Goal: Task Accomplishment & Management: Use online tool/utility

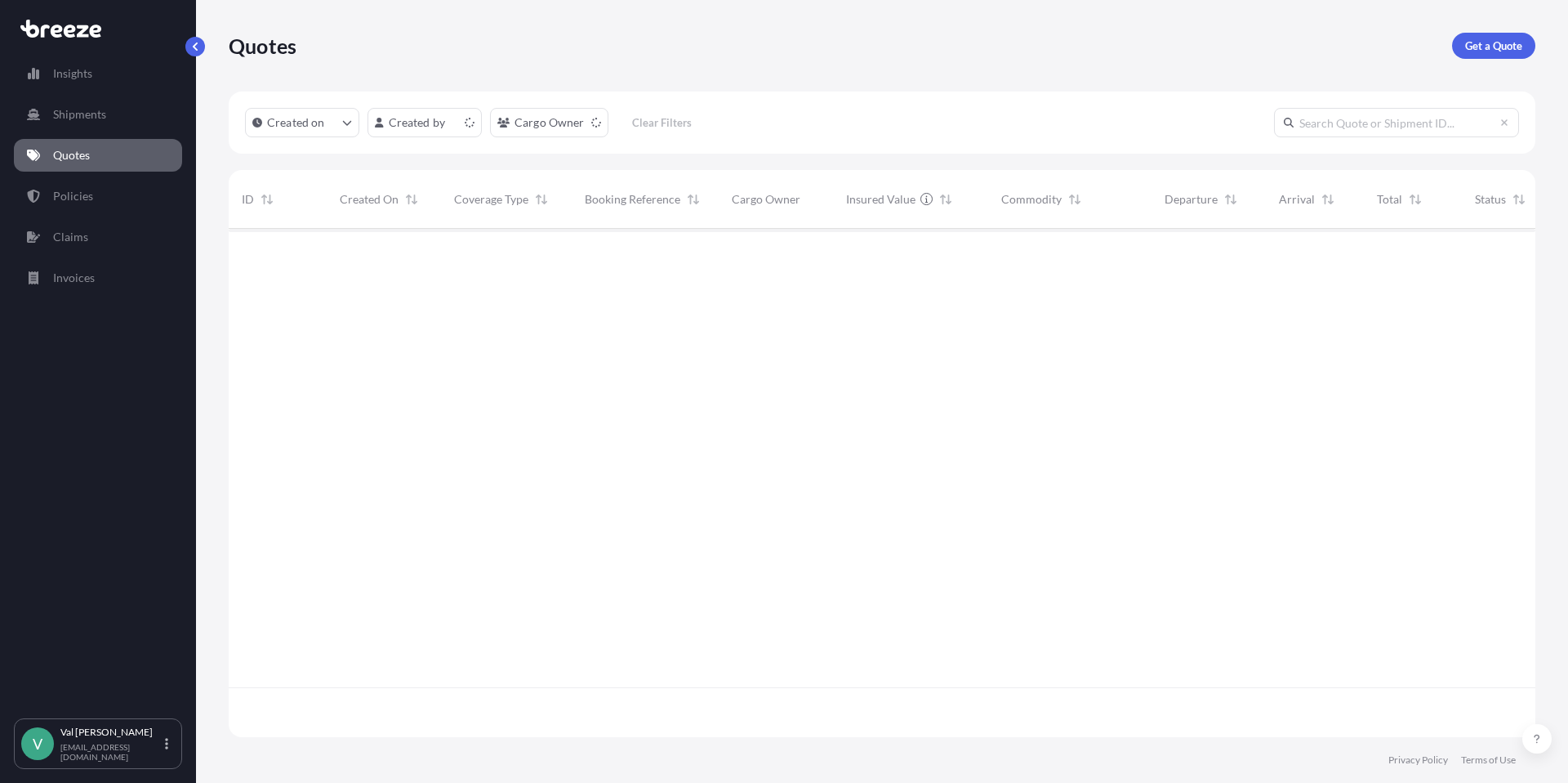
scroll to position [505, 1295]
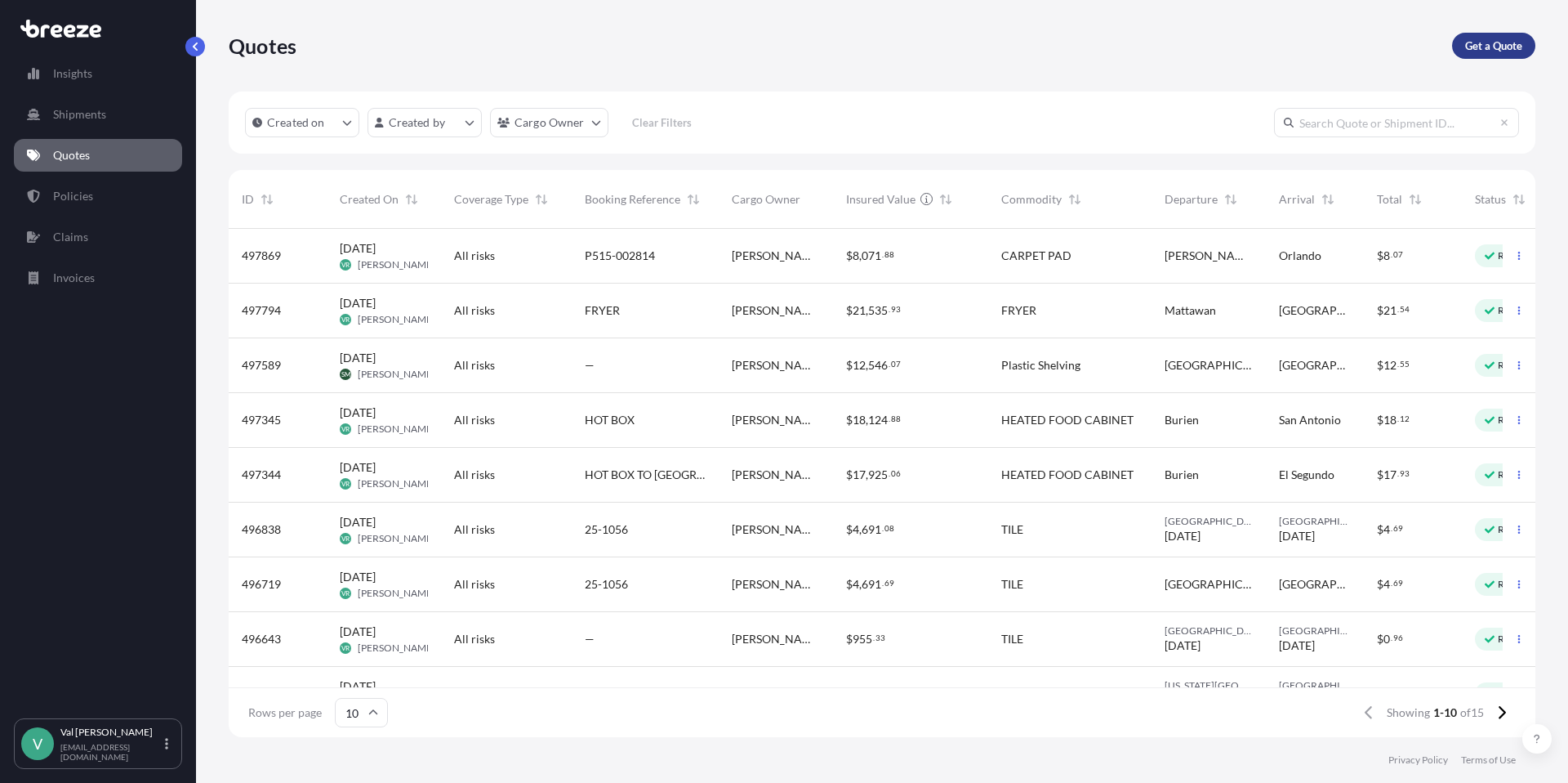
click at [1476, 45] on p "Get a Quote" at bounding box center [1493, 46] width 57 height 16
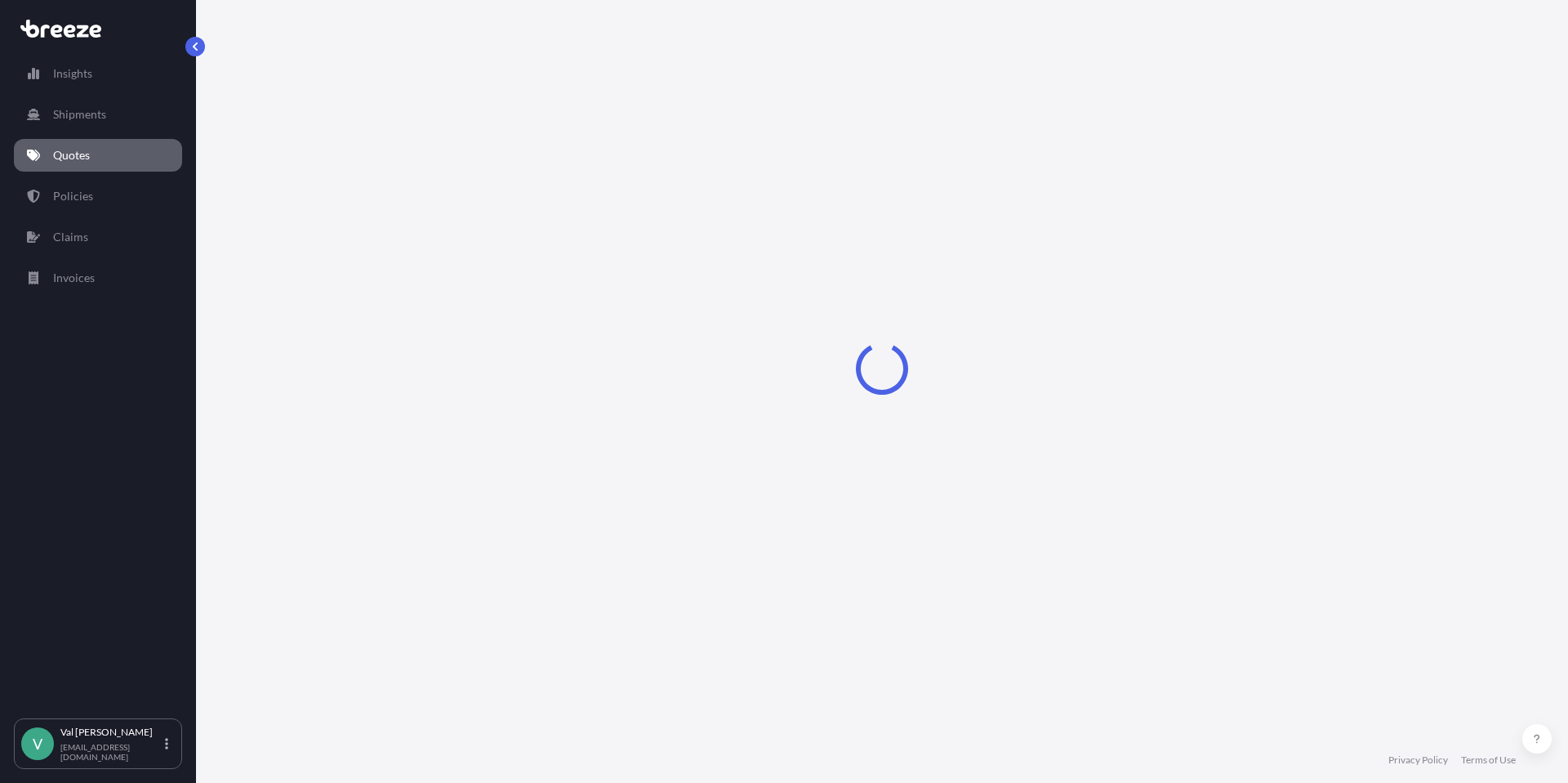
select select "Sea"
select select "1"
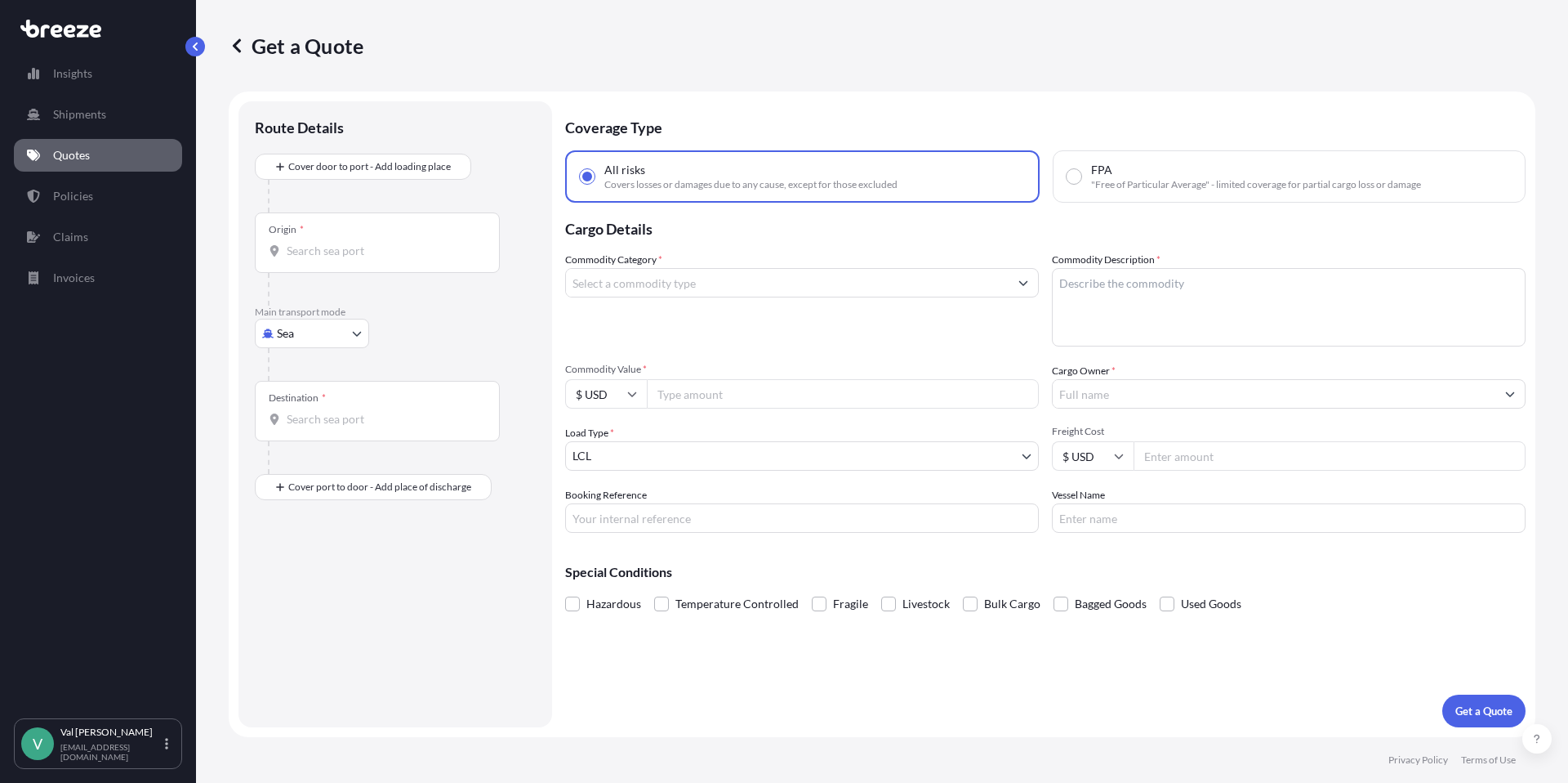
paste input "7631.07"
type input "7631.07"
click at [312, 331] on body "Insights Shipments Quotes Policies Claims Invoices V [PERSON_NAME] [PERSON_NAME…" at bounding box center [784, 392] width 1568 height 783
click at [313, 429] on div "Road" at bounding box center [311, 433] width 101 height 29
select select "Road"
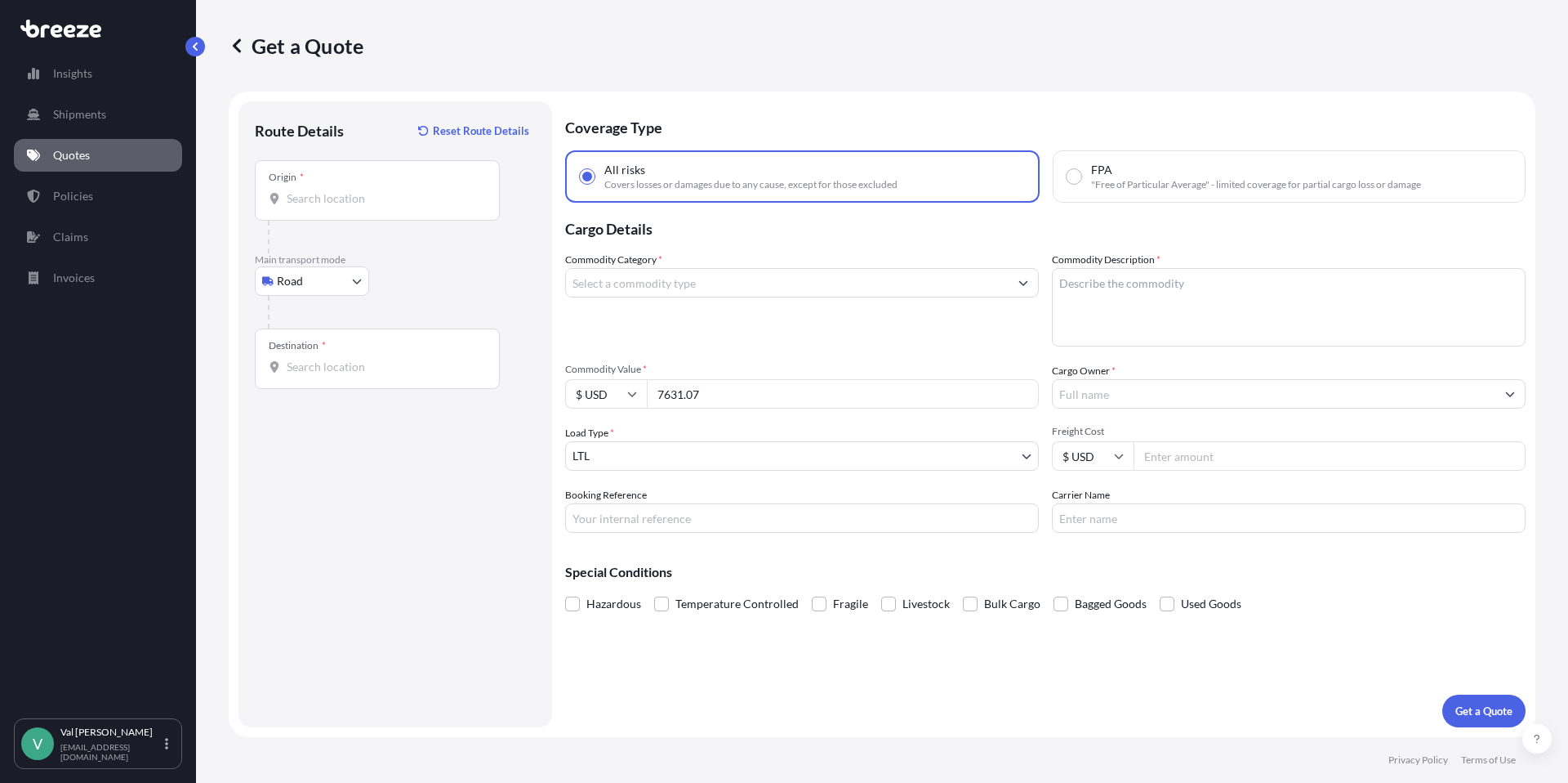
click at [350, 187] on div "Origin *" at bounding box center [376, 190] width 245 height 61
click at [350, 191] on input "Origin *" at bounding box center [382, 199] width 193 height 16
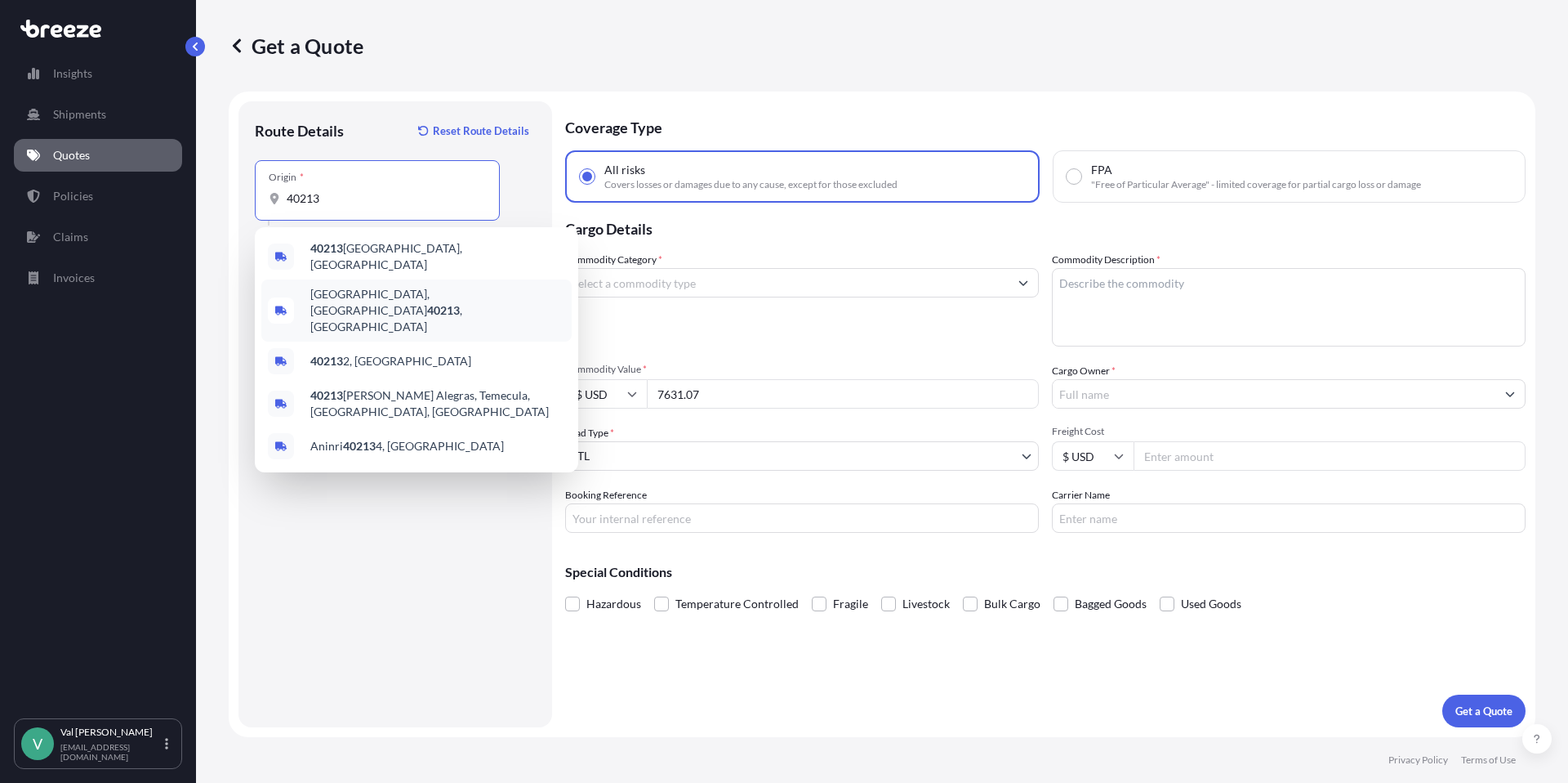
click at [370, 291] on span "[GEOGRAPHIC_DATA] , [GEOGRAPHIC_DATA]" at bounding box center [437, 310] width 255 height 49
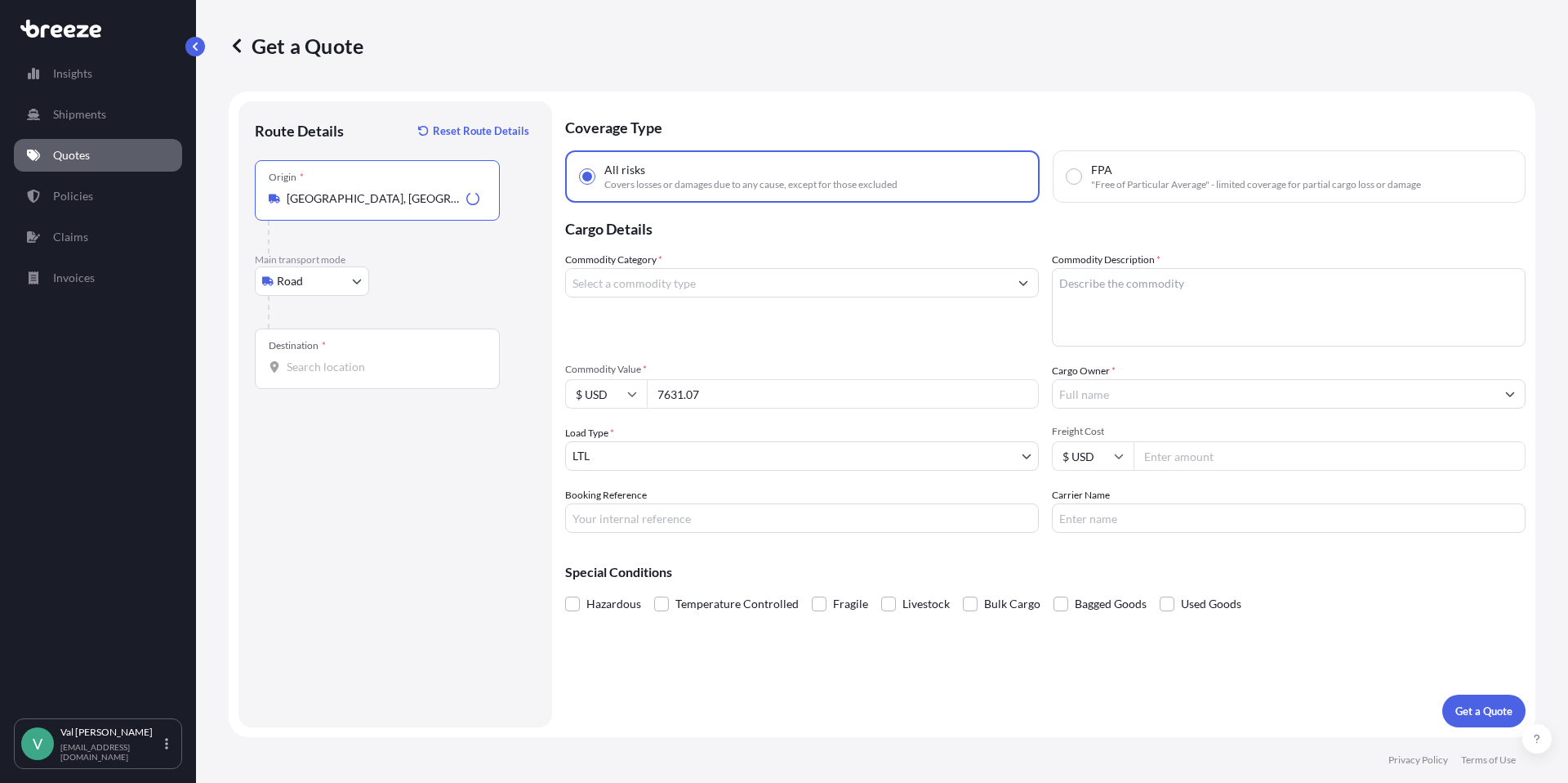
type input "[GEOGRAPHIC_DATA], [GEOGRAPHIC_DATA]"
click at [368, 365] on input "Destination *" at bounding box center [382, 367] width 193 height 16
type input "[GEOGRAPHIC_DATA], [GEOGRAPHIC_DATA]"
click at [636, 286] on input "Commodity Category *" at bounding box center [786, 282] width 442 height 29
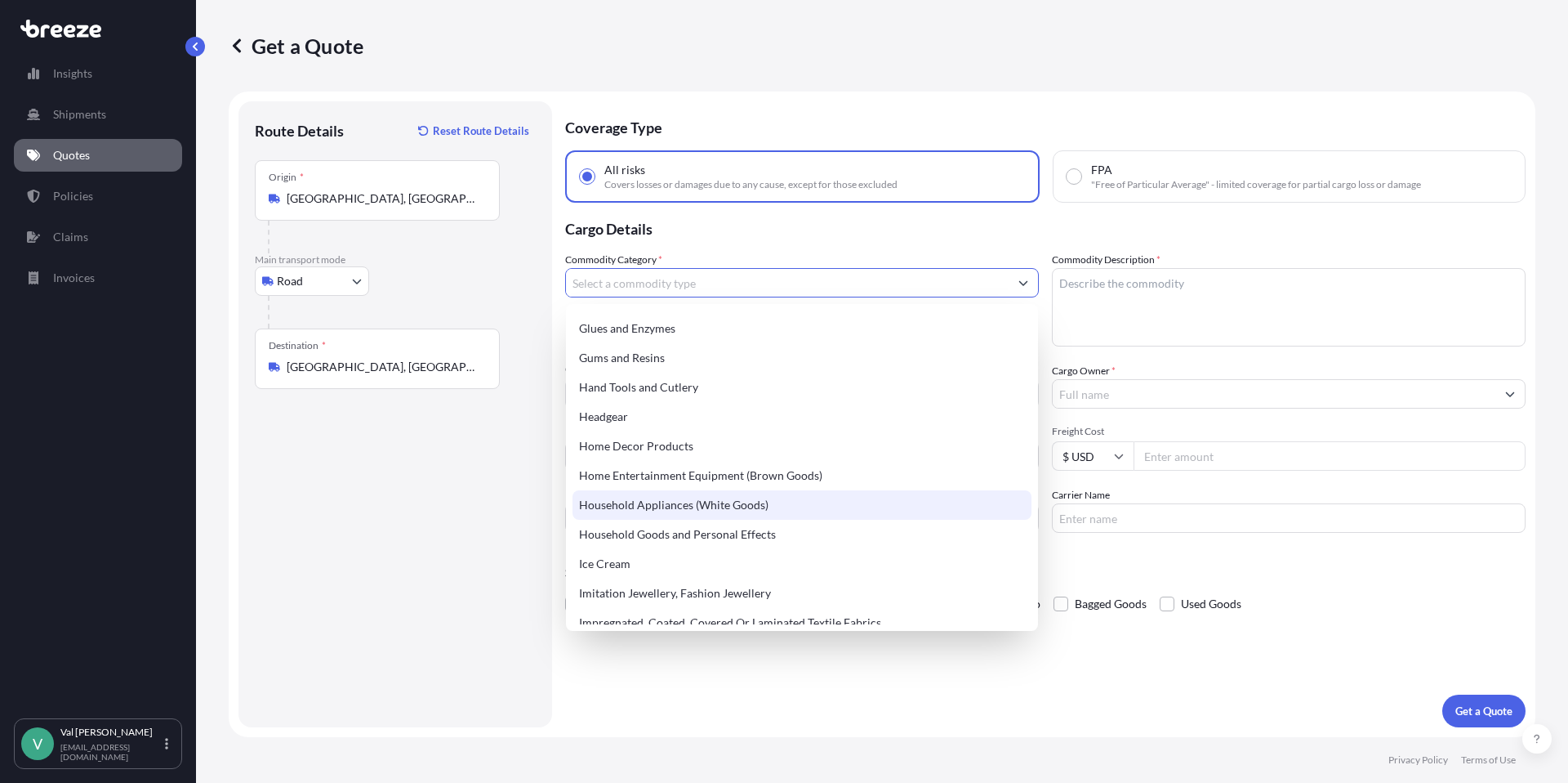
scroll to position [1498, 0]
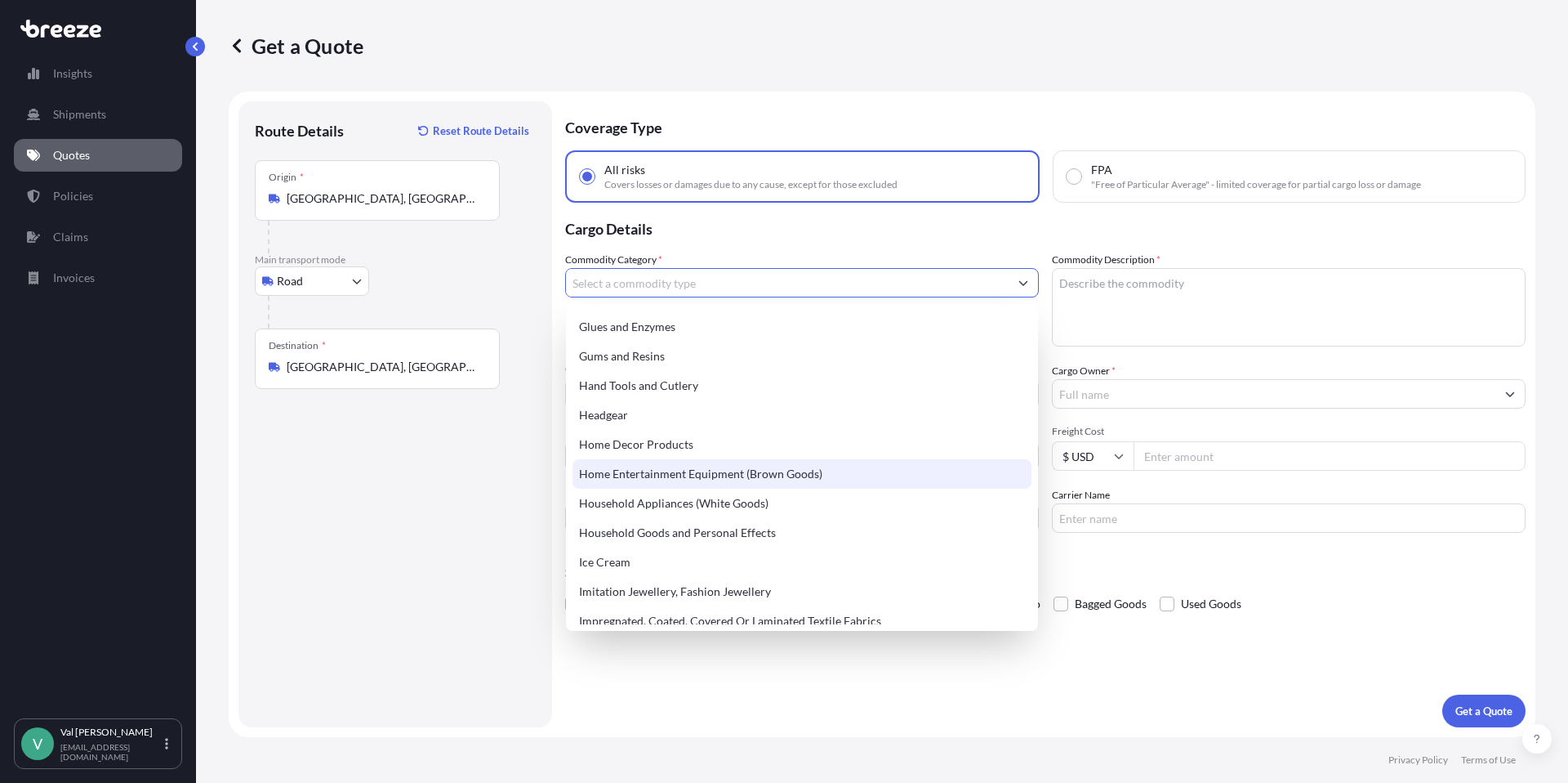
click at [726, 469] on div "Home Entertainment Equipment (Brown Goods)" at bounding box center [801, 473] width 459 height 29
type input "Home Entertainment Equipment (Brown Goods)"
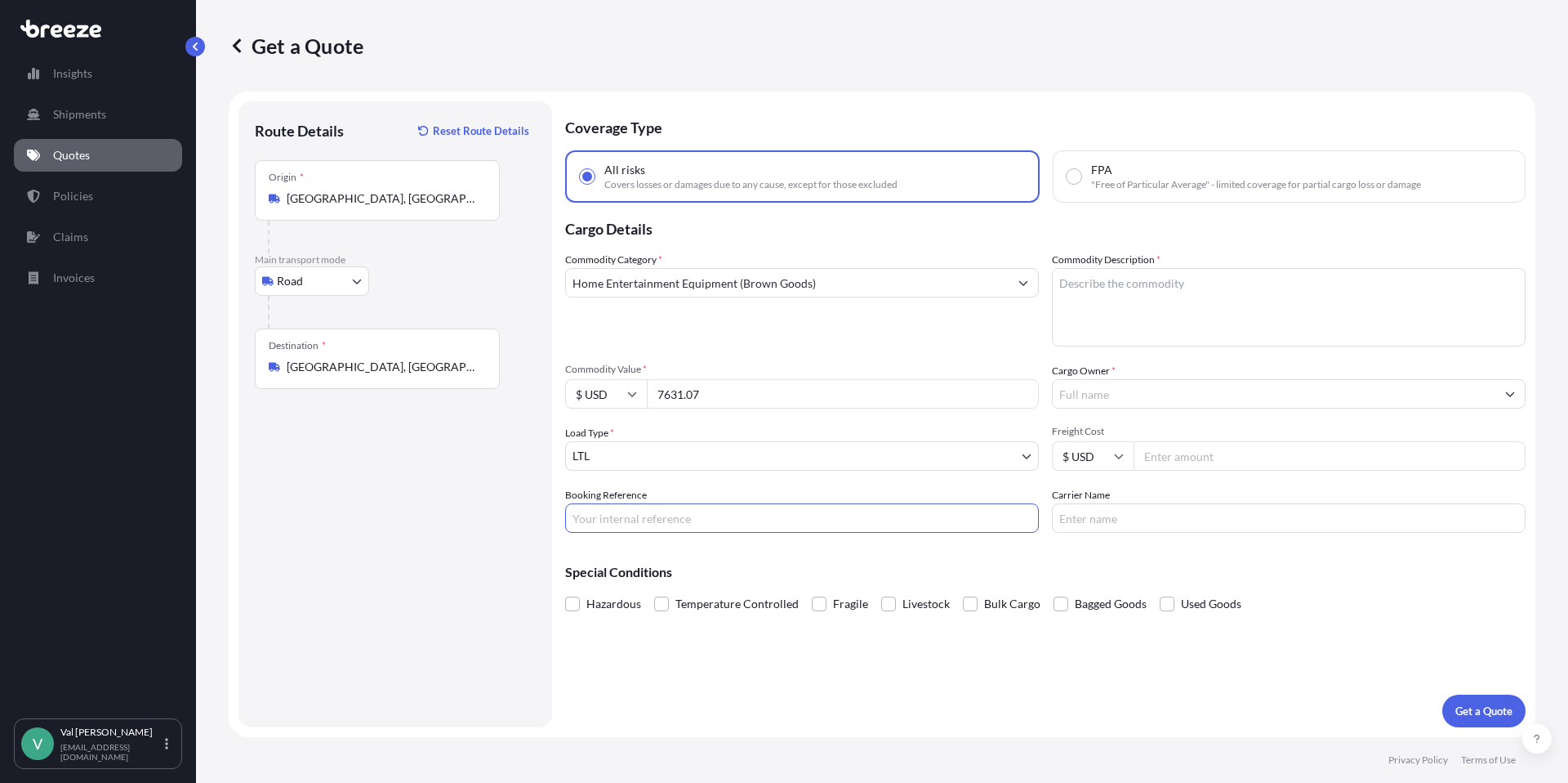
click at [712, 513] on input "Booking Reference" at bounding box center [801, 517] width 473 height 29
type input "54403"
click at [1124, 283] on textarea "Commodity Description *" at bounding box center [1289, 307] width 473 height 79
type textarea "TV"
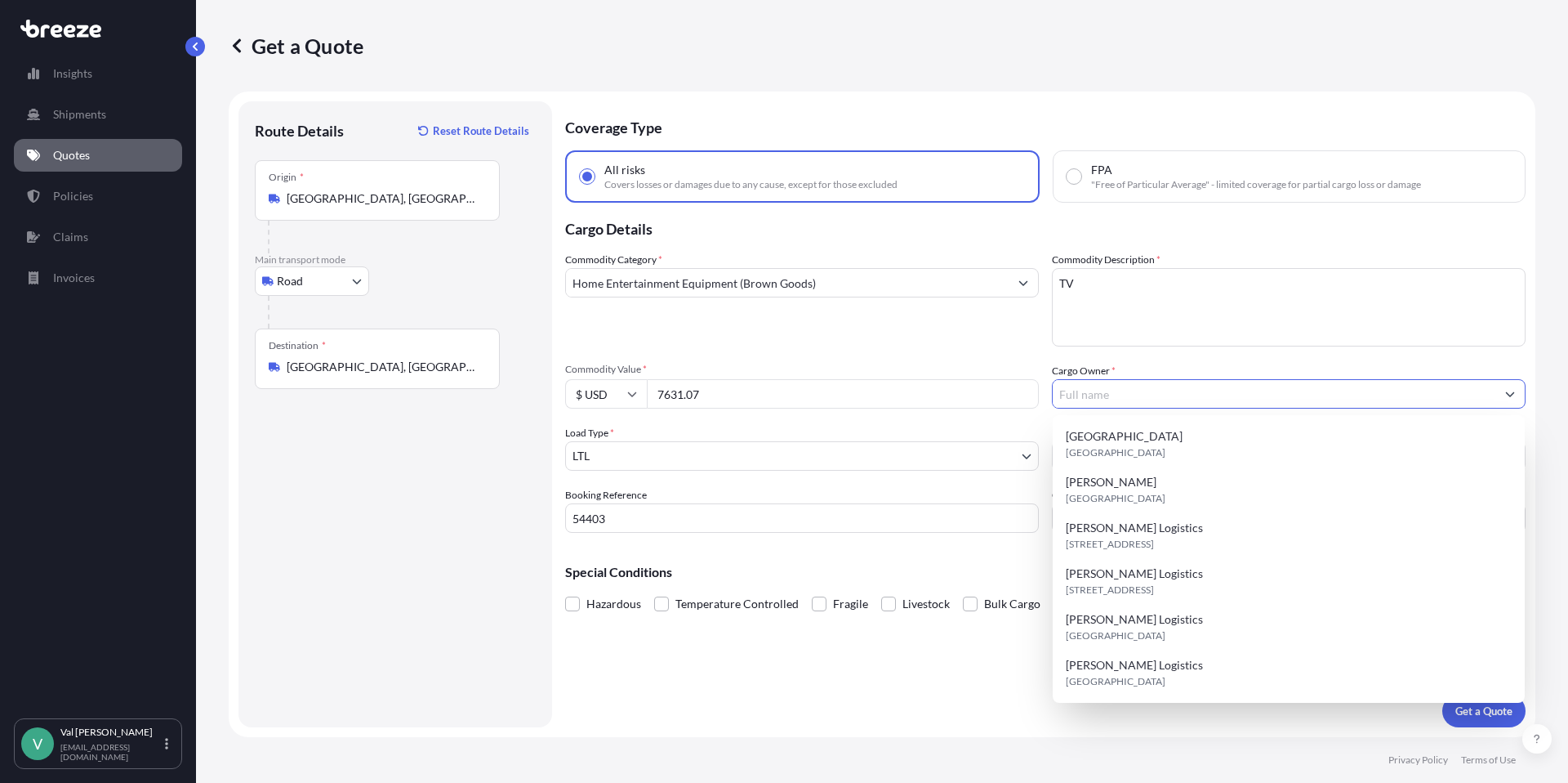
click at [1101, 388] on input "Cargo Owner *" at bounding box center [1273, 393] width 442 height 29
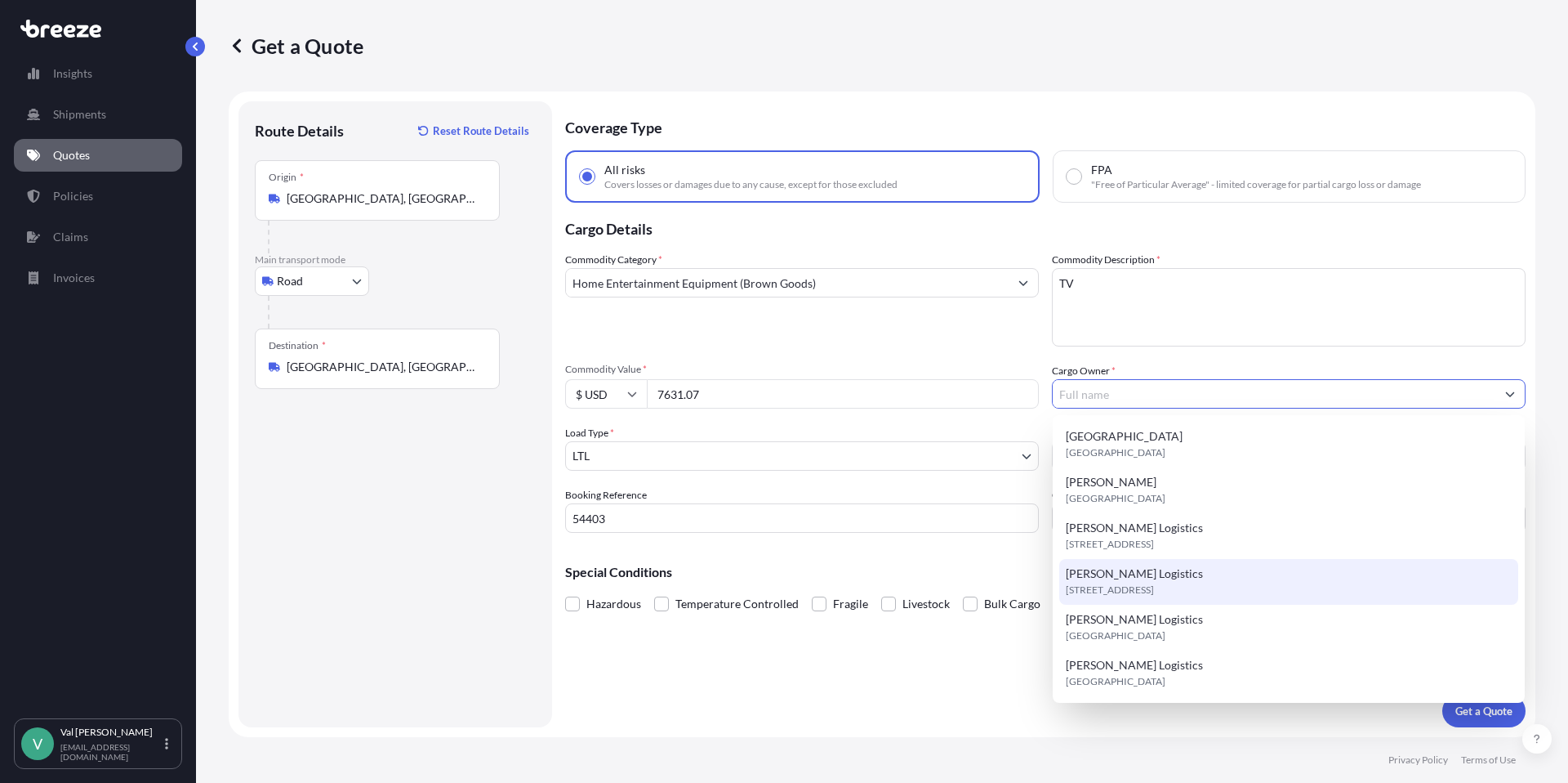
click at [1131, 570] on span "[PERSON_NAME] Logistics" at bounding box center [1134, 573] width 137 height 16
type input "[PERSON_NAME] Logistics"
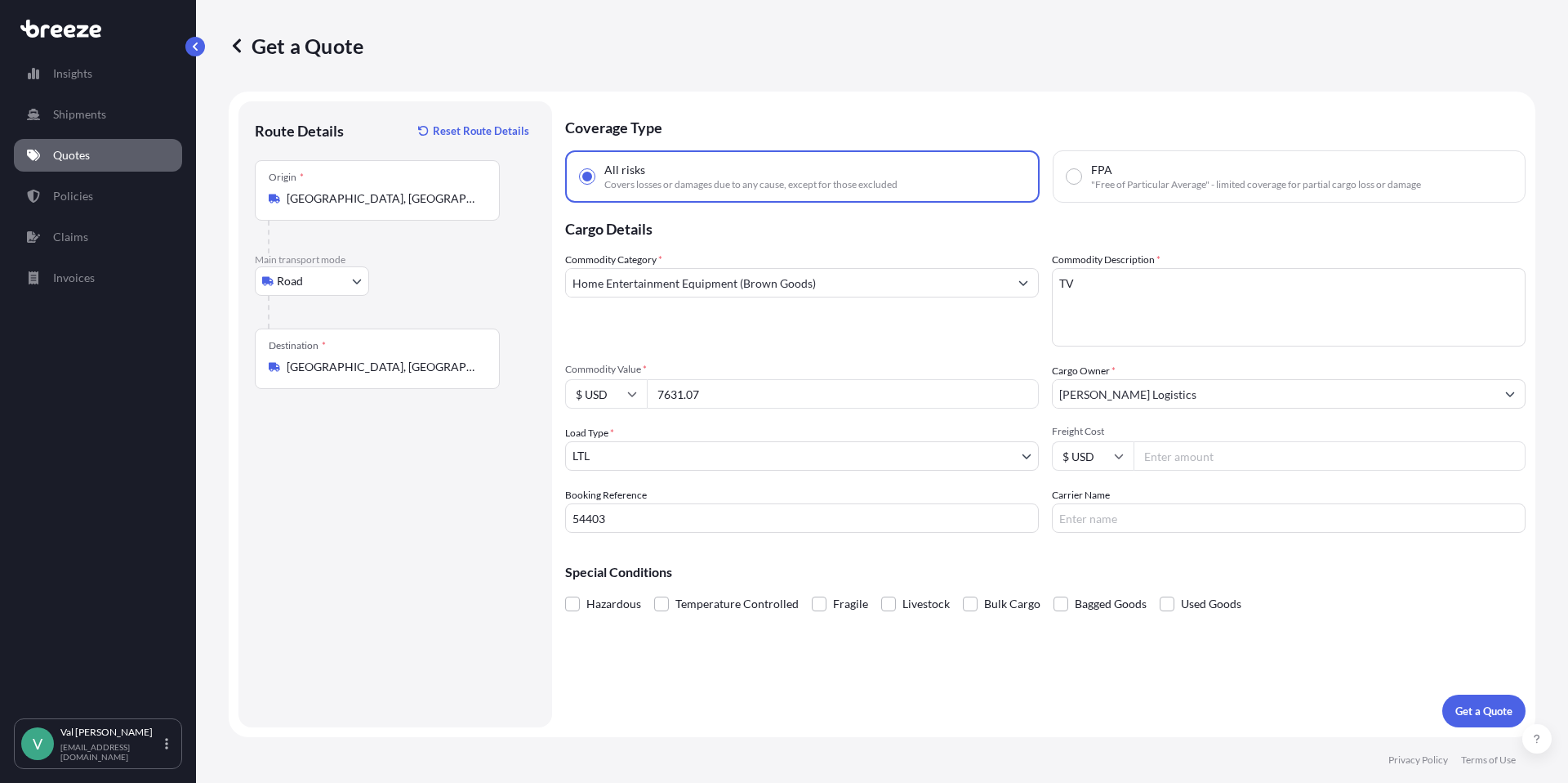
click at [1177, 459] on input "Freight Cost" at bounding box center [1328, 455] width 392 height 29
type input "470.88"
click at [1165, 512] on input "Carrier Name" at bounding box center [1289, 517] width 473 height 29
type input "XPO LOGISTICS"
click at [1478, 709] on p "Get a Quote" at bounding box center [1483, 711] width 57 height 16
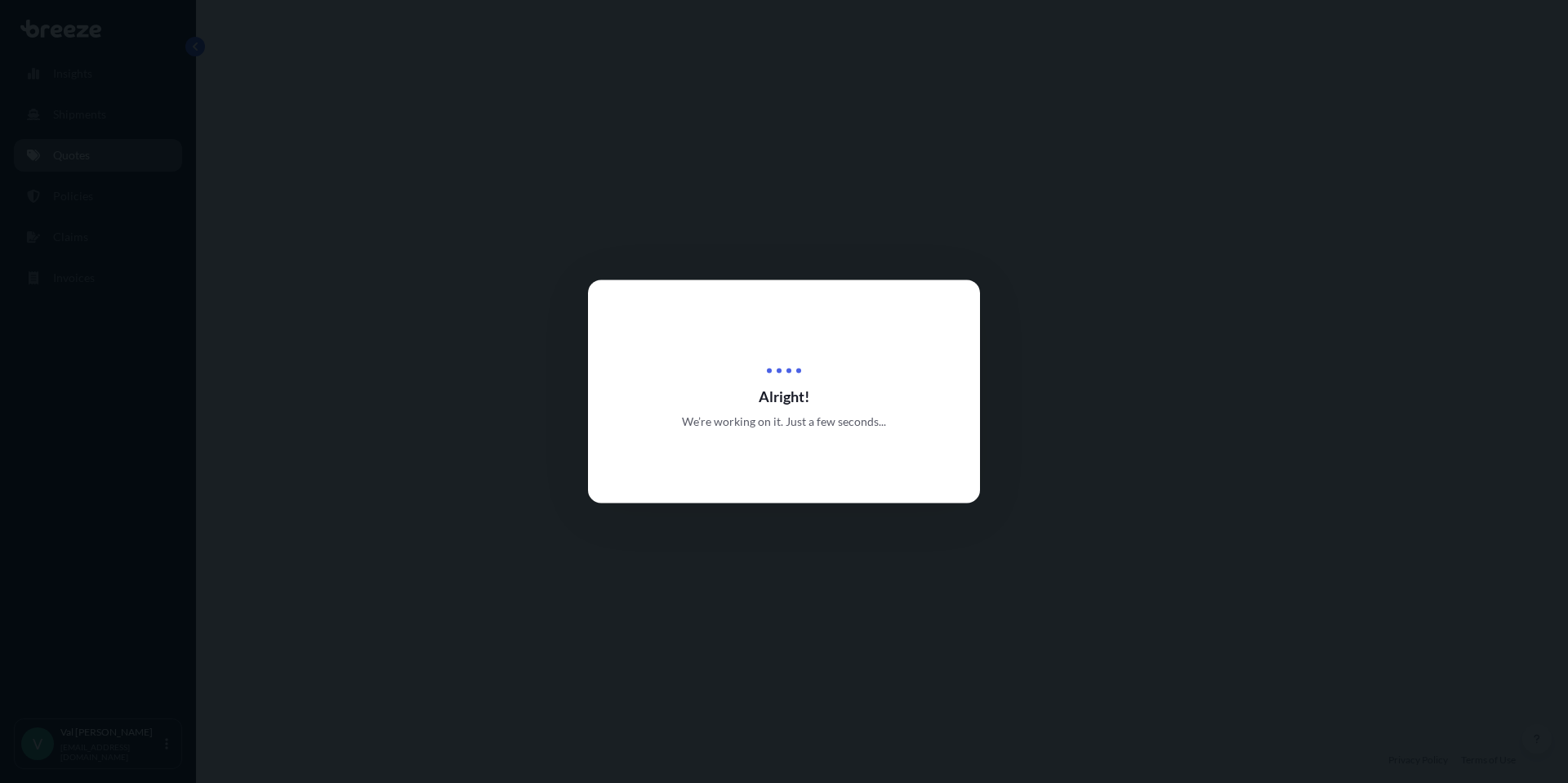
select select "Road"
select select "1"
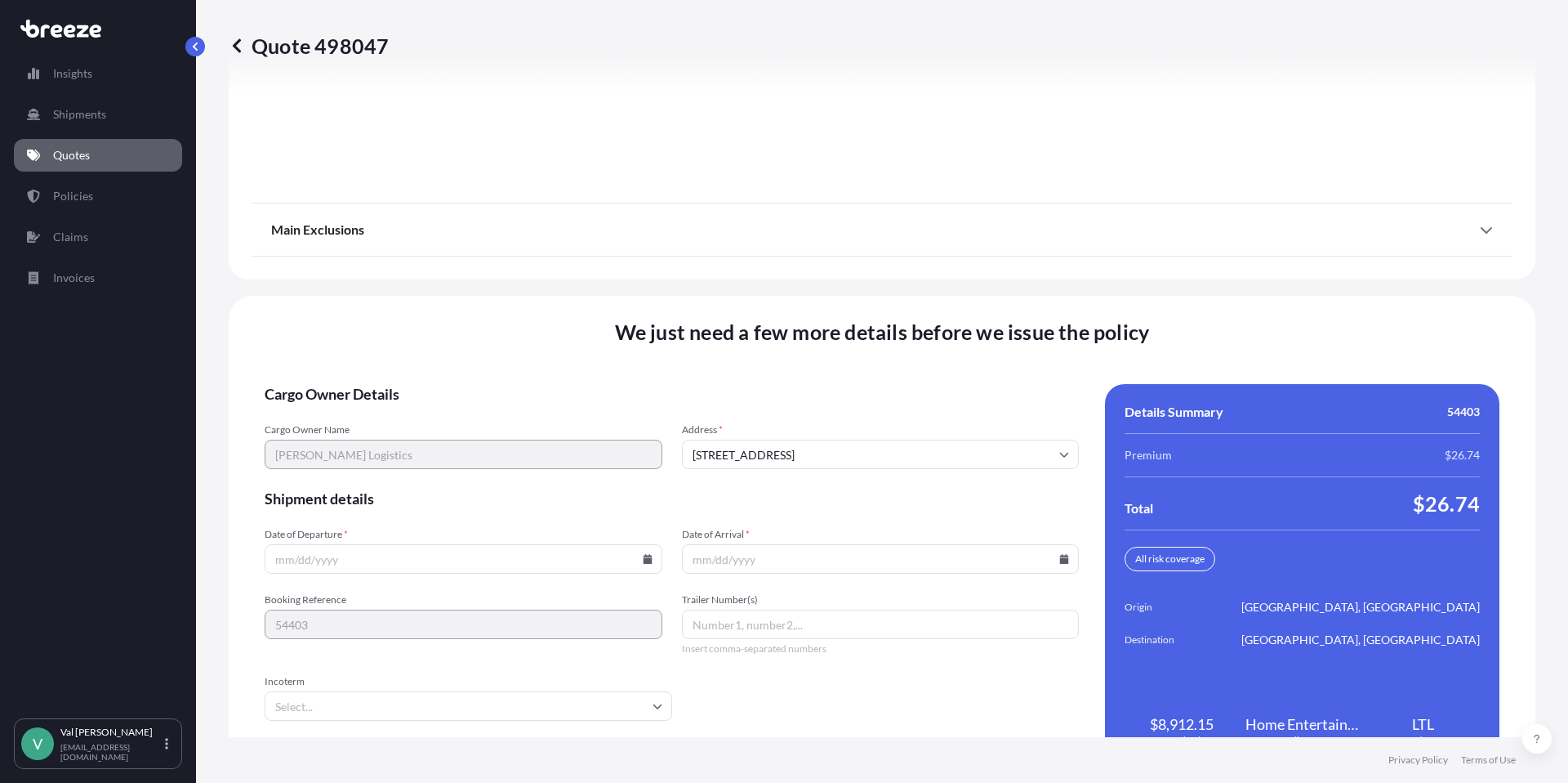
scroll to position [2215, 0]
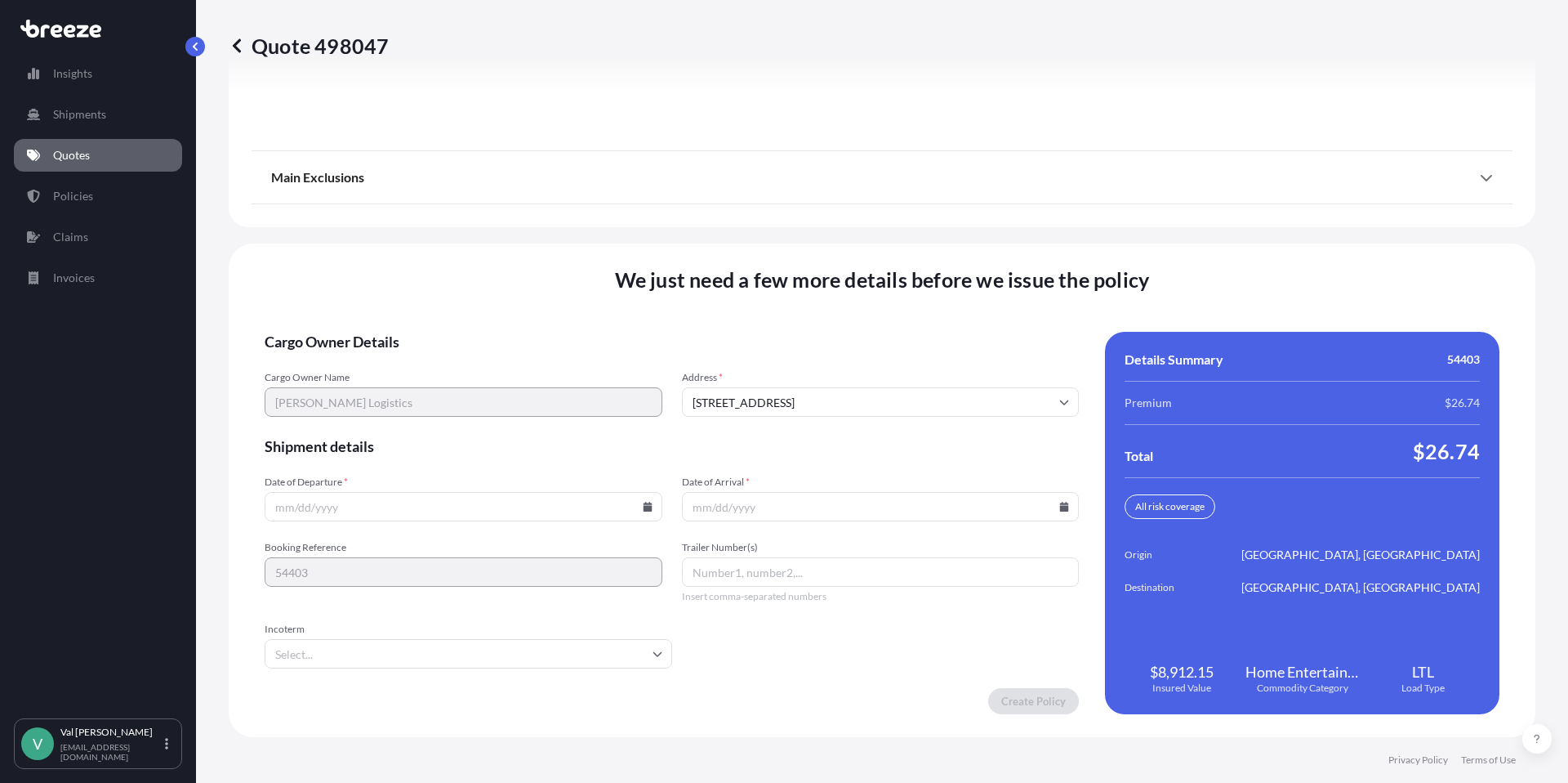
click at [644, 503] on icon at bounding box center [647, 506] width 9 height 10
click at [381, 298] on button "2" at bounding box center [385, 299] width 26 height 26
type input "[DATE]"
click at [1059, 505] on icon at bounding box center [1064, 506] width 10 height 10
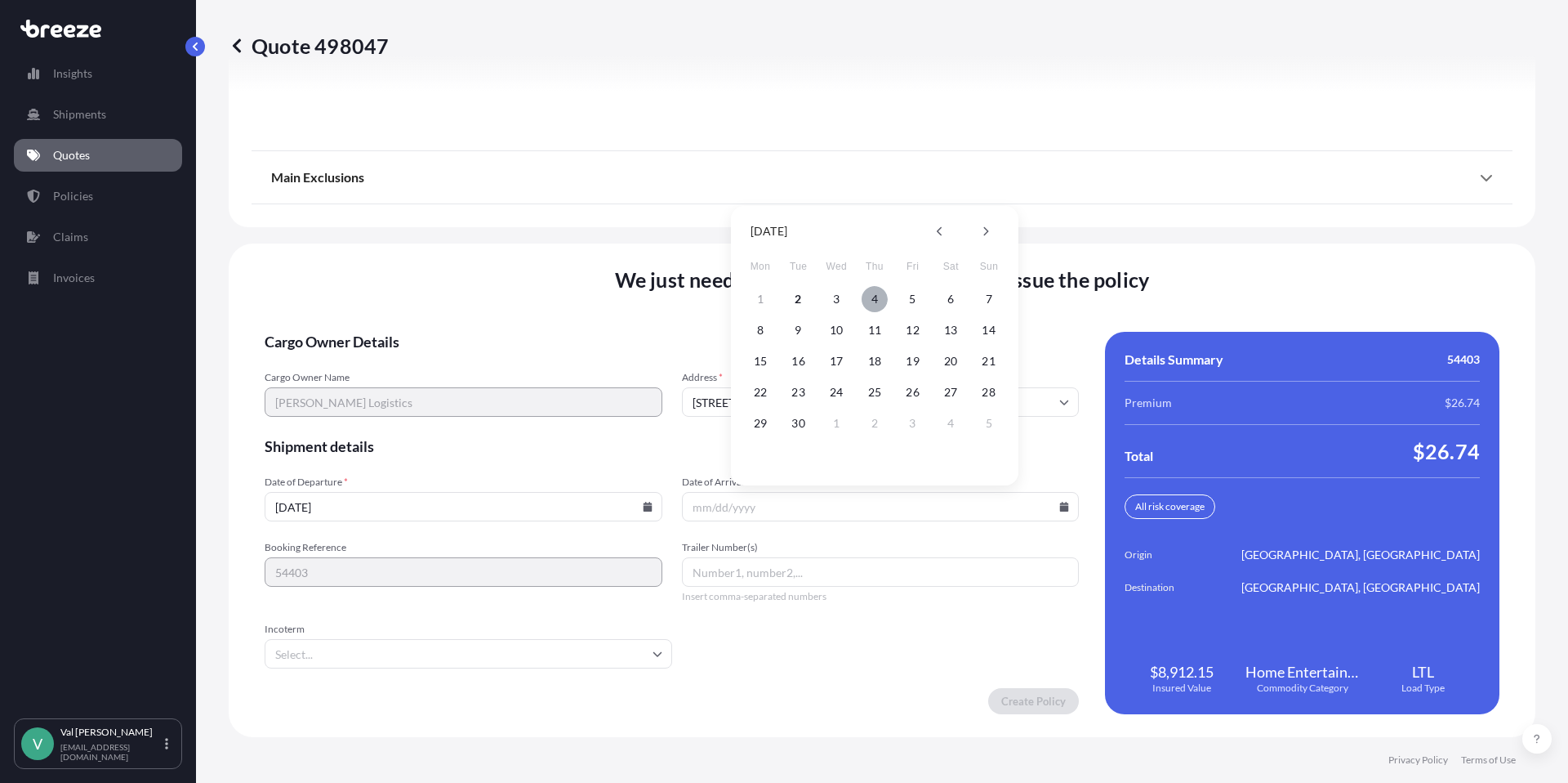
click at [875, 299] on button "4" at bounding box center [874, 299] width 26 height 26
type input "[DATE]"
